Goal: Task Accomplishment & Management: Manage account settings

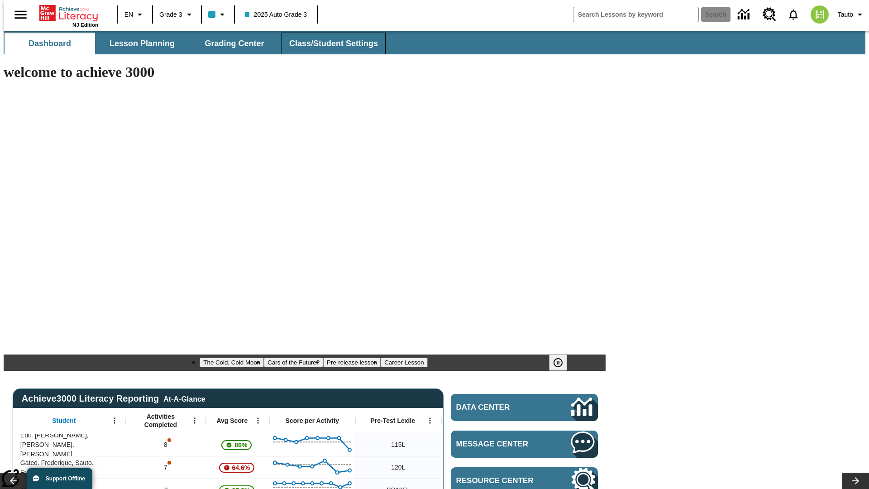
click at [328, 43] on span "Class/Student Settings" at bounding box center [333, 43] width 89 height 10
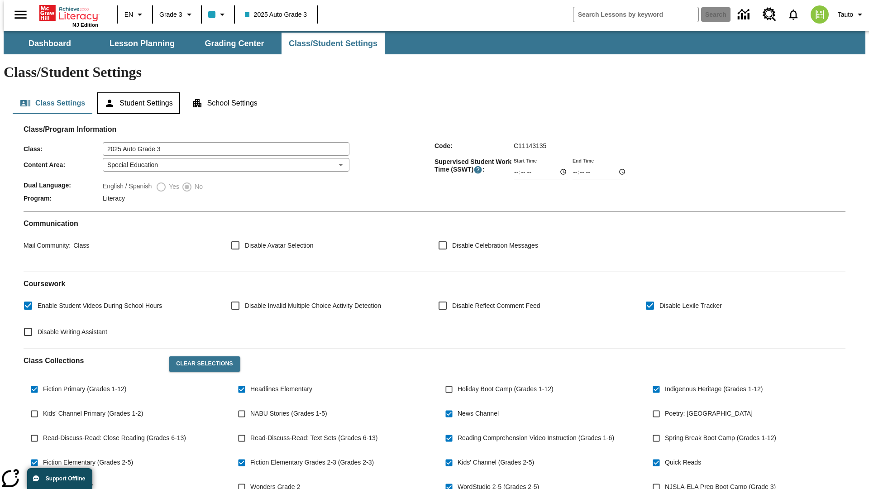
click at [136, 92] on button "Student Settings" at bounding box center [138, 103] width 83 height 22
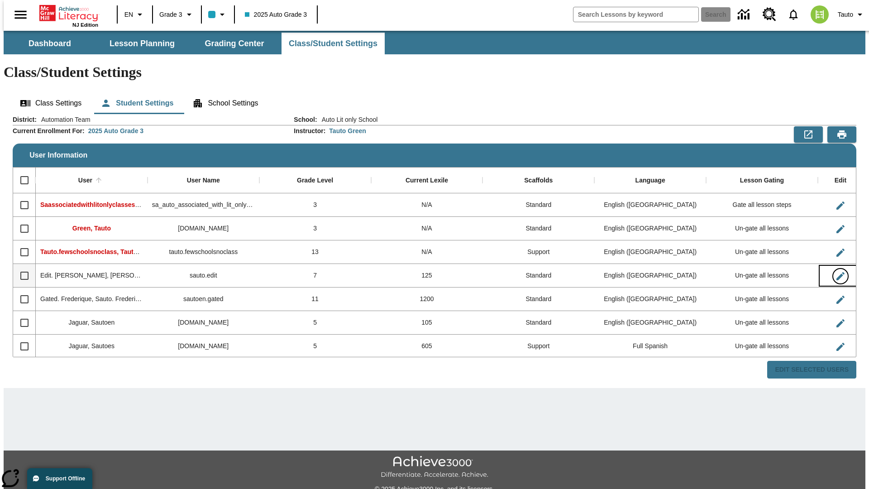
click at [836, 272] on icon "Edit User" at bounding box center [840, 276] width 8 height 8
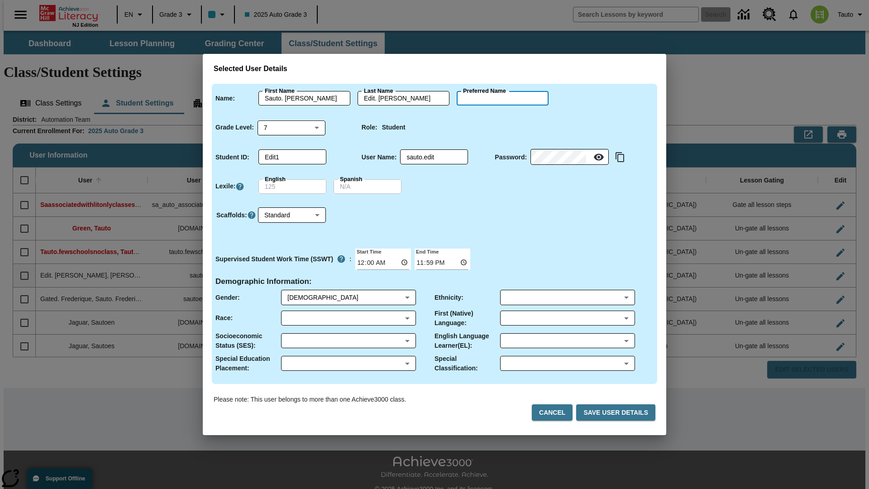
type input "[PERSON_NAME]"
click at [556, 412] on button "Cancel" at bounding box center [552, 412] width 41 height 17
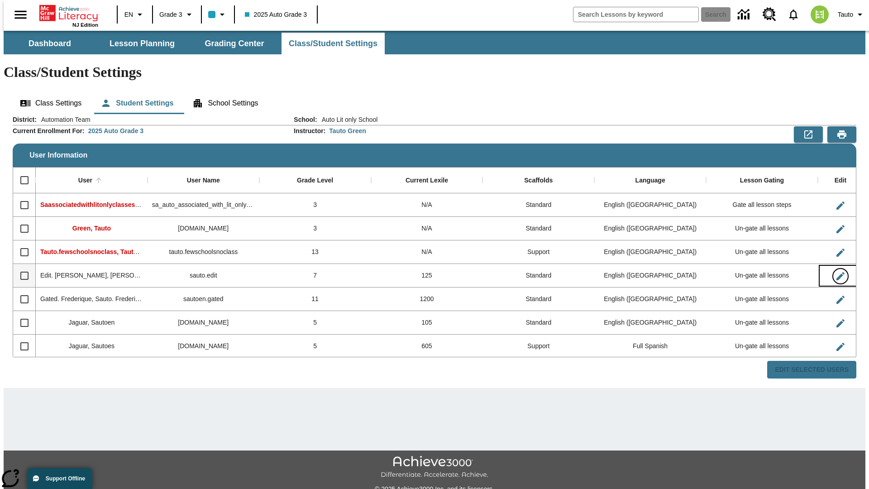
click at [836, 272] on icon "Edit User" at bounding box center [840, 276] width 8 height 8
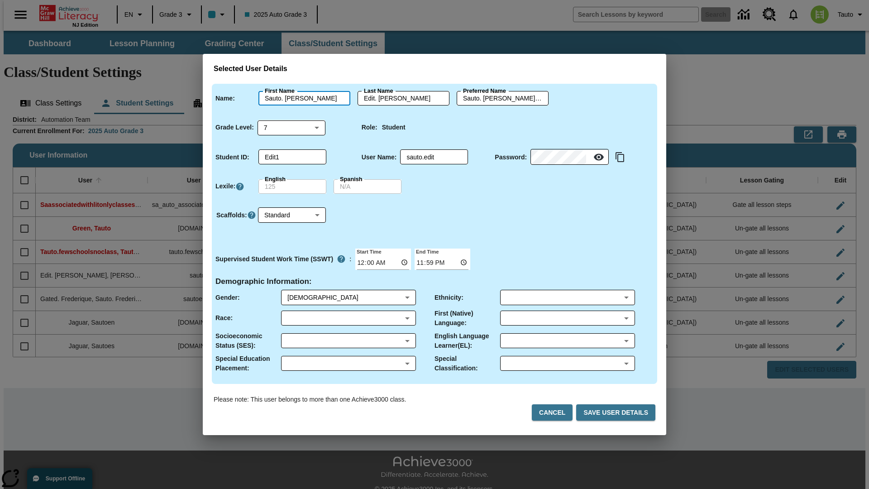
type input "Sauto. [PERSON_NAME]"
type input "Edit. [PERSON_NAME]"
type input "Sauto. [PERSON_NAME].Edit. [PERSON_NAME]"
click at [291, 127] on body "Skip to main content NJ Edition EN Grade 3 2025 Auto Grade 3 Search 0 Tauto Das…" at bounding box center [434, 270] width 861 height 478
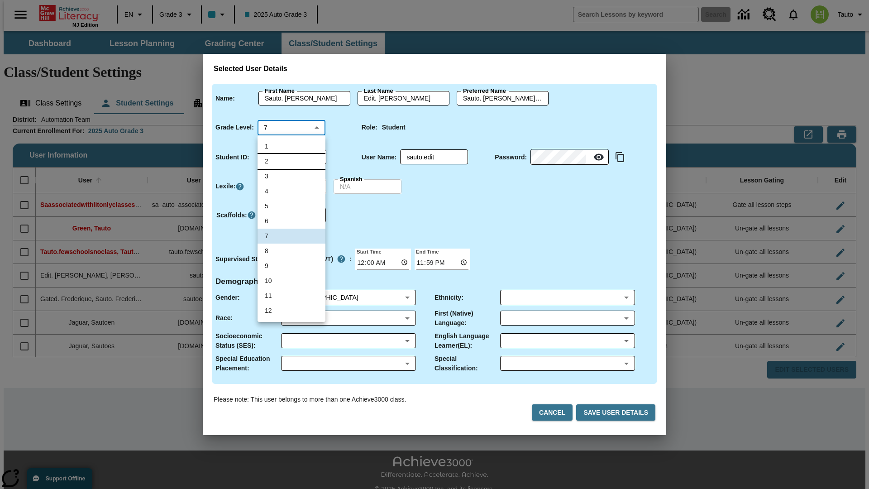
click at [291, 161] on li "2" at bounding box center [291, 161] width 68 height 15
type input "2"
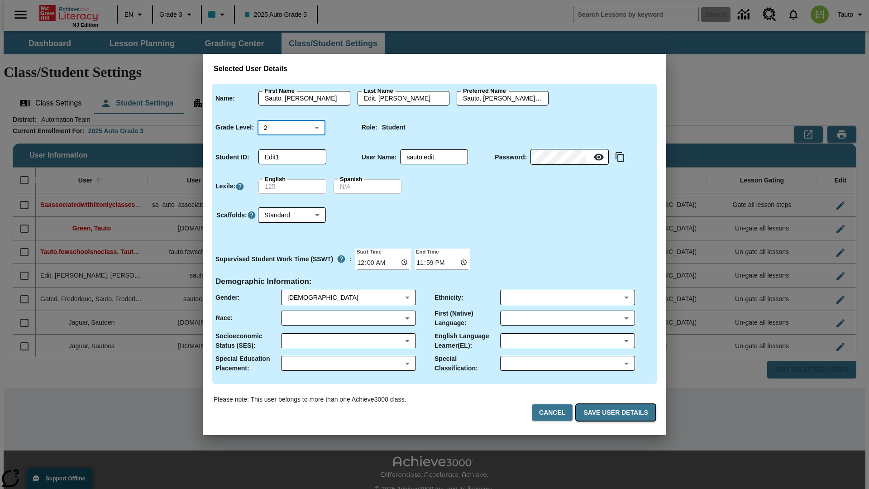
click at [617, 412] on button "Save User Details" at bounding box center [615, 412] width 79 height 17
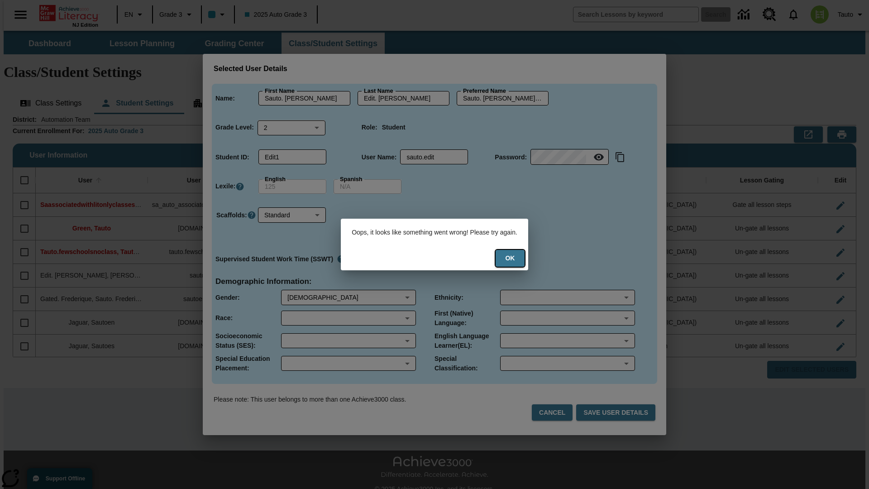
click at [516, 258] on button "Ok" at bounding box center [509, 258] width 29 height 17
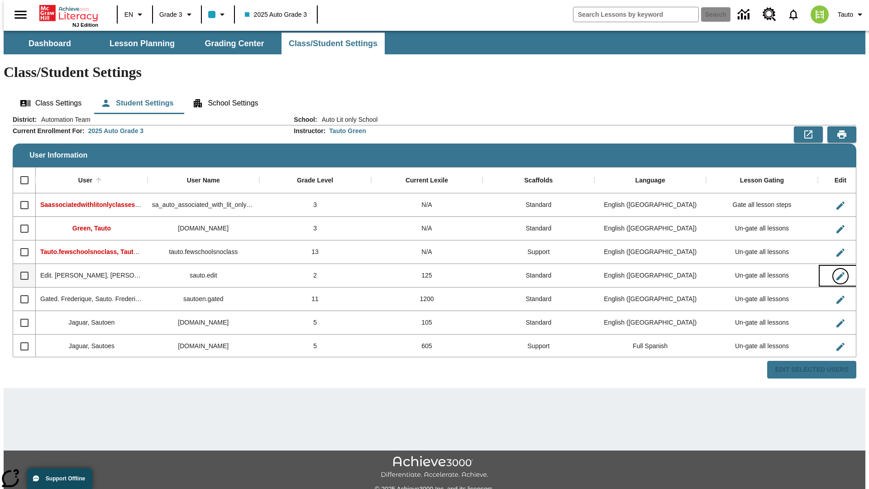
click at [836, 272] on icon "Edit User" at bounding box center [840, 276] width 8 height 8
